Goal: Task Accomplishment & Management: Complete application form

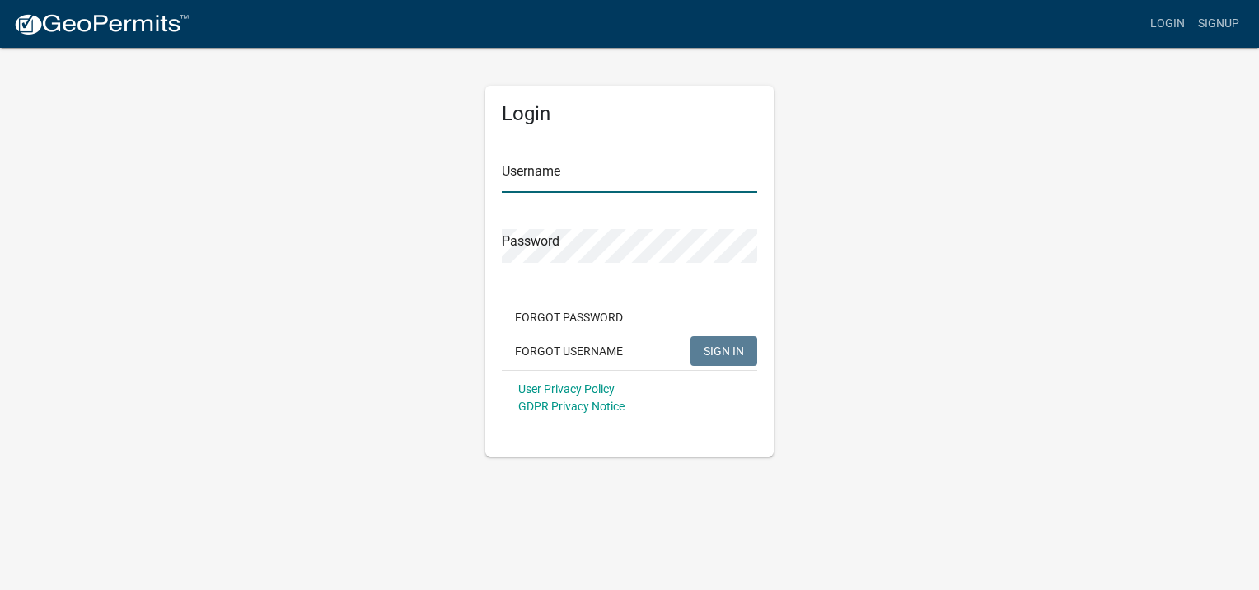
type input "ROLLING"
click at [715, 347] on span "SIGN IN" at bounding box center [724, 350] width 40 height 13
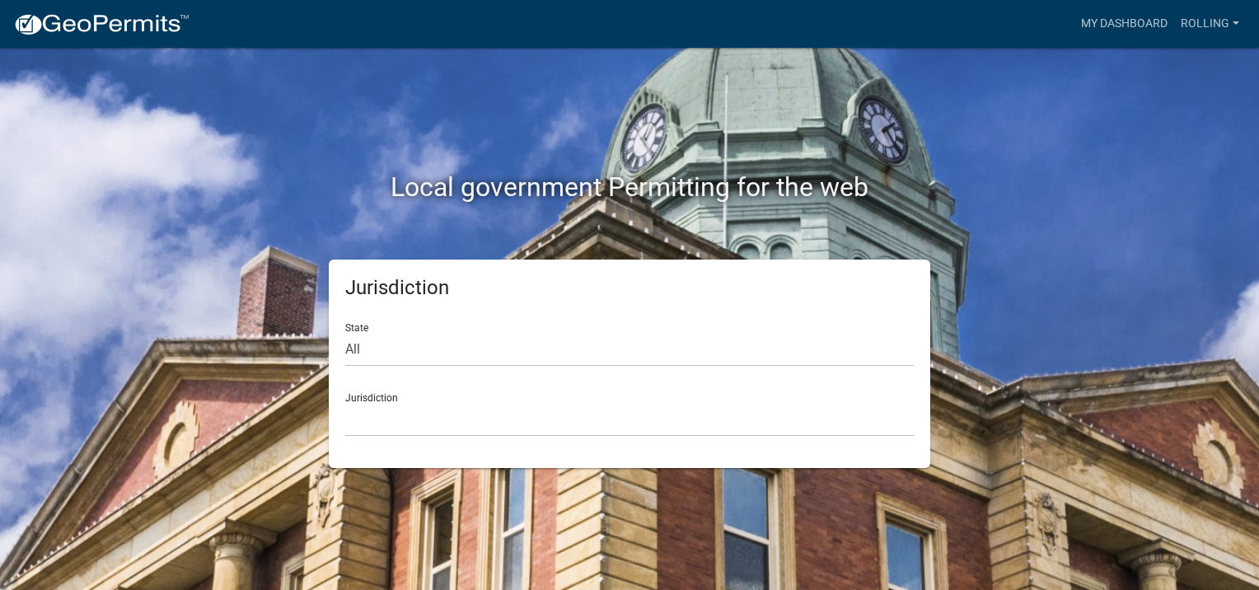
click at [690, 399] on div "Jurisdiction [GEOGRAPHIC_DATA], [US_STATE] [GEOGRAPHIC_DATA], [US_STATE][PERSON…" at bounding box center [629, 408] width 569 height 57
click at [590, 330] on div "State All [US_STATE] [US_STATE] [US_STATE] [US_STATE] [US_STATE] [US_STATE] [US…" at bounding box center [629, 338] width 569 height 57
click at [394, 349] on select "All [US_STATE] [US_STATE] [US_STATE] [US_STATE] [US_STATE] [US_STATE] [US_STATE…" at bounding box center [629, 350] width 569 height 34
select select "[US_STATE]"
click at [345, 333] on select "All [US_STATE] [US_STATE] [US_STATE] [US_STATE] [US_STATE] [US_STATE] [US_STATE…" at bounding box center [629, 350] width 569 height 34
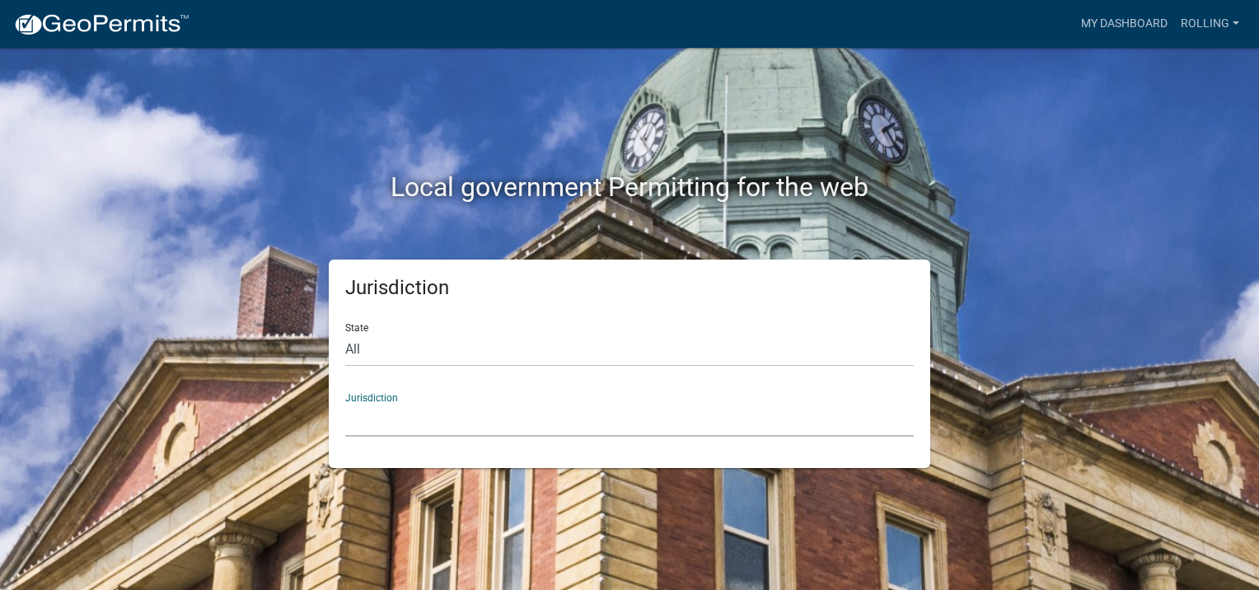
click at [455, 410] on select "[GEOGRAPHIC_DATA], [US_STATE] [GEOGRAPHIC_DATA], [US_STATE] [GEOGRAPHIC_DATA], …" at bounding box center [629, 420] width 569 height 34
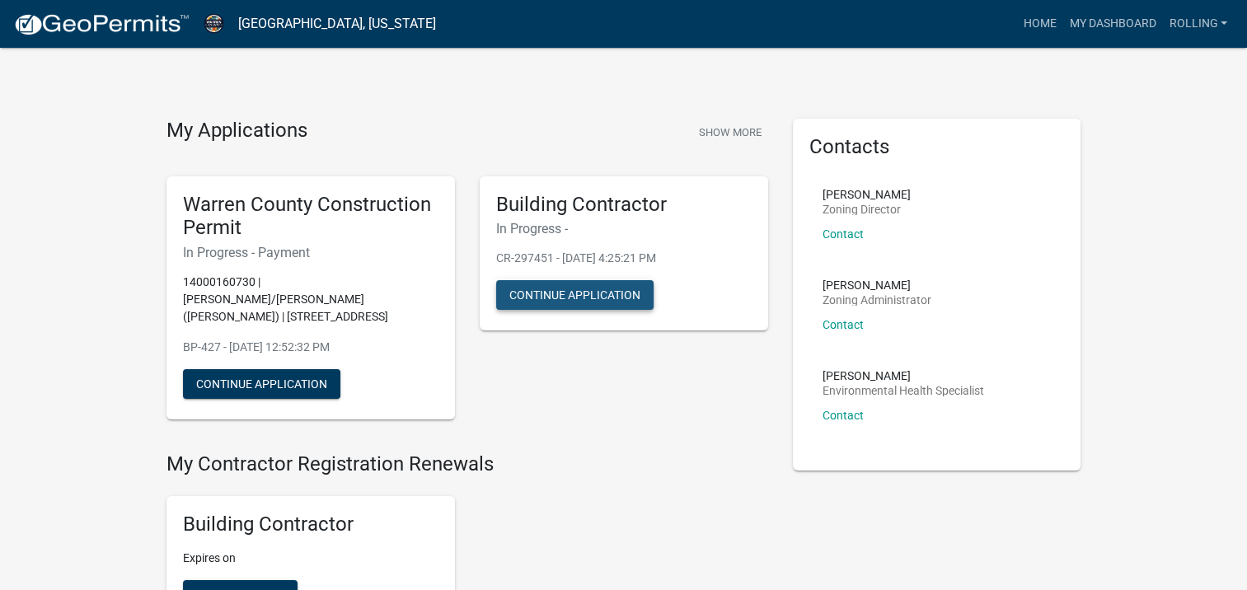
click at [600, 294] on button "Continue Application" at bounding box center [574, 295] width 157 height 30
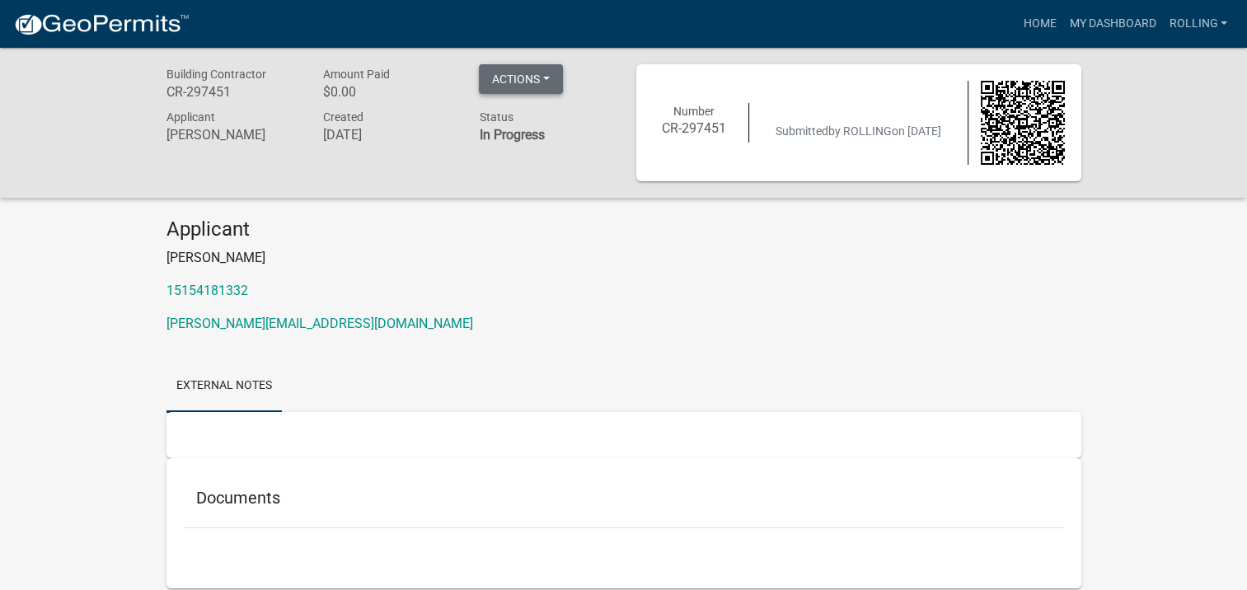
click at [547, 77] on button "Actions" at bounding box center [521, 79] width 84 height 30
click at [547, 195] on div "Building Contractor CR-297451 Amount Paid $0.00 Actions Printer Friendly Applic…" at bounding box center [623, 123] width 1247 height 150
